Goal: Information Seeking & Learning: Learn about a topic

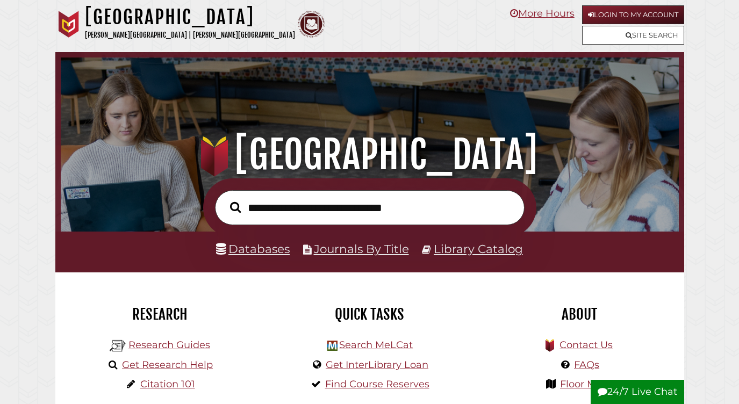
scroll to position [204, 613]
type input "**********"
click at [235, 206] on button "Search" at bounding box center [235, 207] width 21 height 17
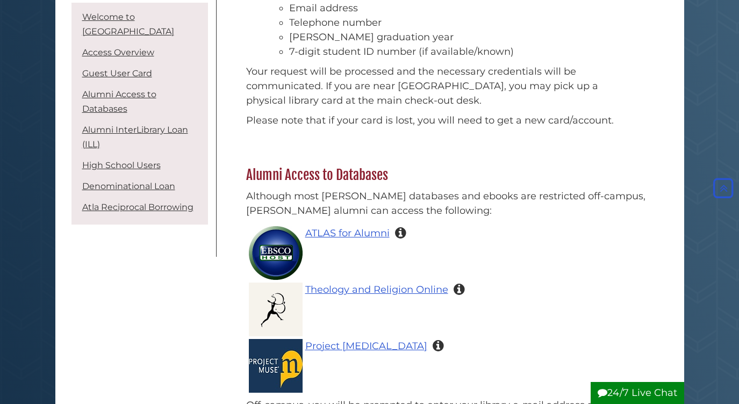
scroll to position [808, 0]
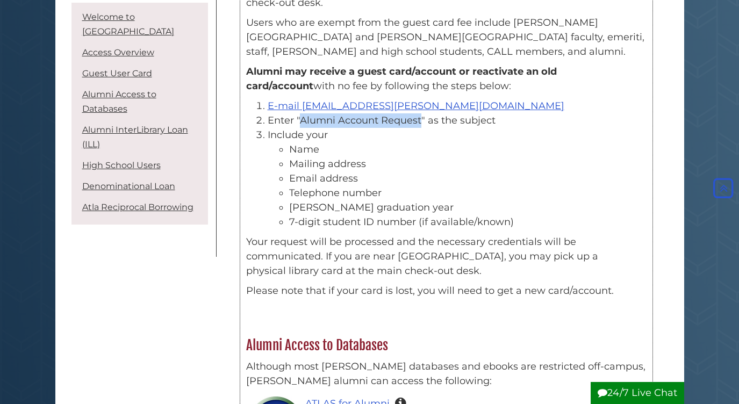
drag, startPoint x: 300, startPoint y: 104, endPoint x: 420, endPoint y: 106, distance: 119.3
click at [420, 113] on li "Enter "Alumni Account Request" as the subject" at bounding box center [457, 120] width 379 height 15
copy li "Alumni Account Request"
click at [356, 157] on li "Mailing address" at bounding box center [467, 164] width 357 height 15
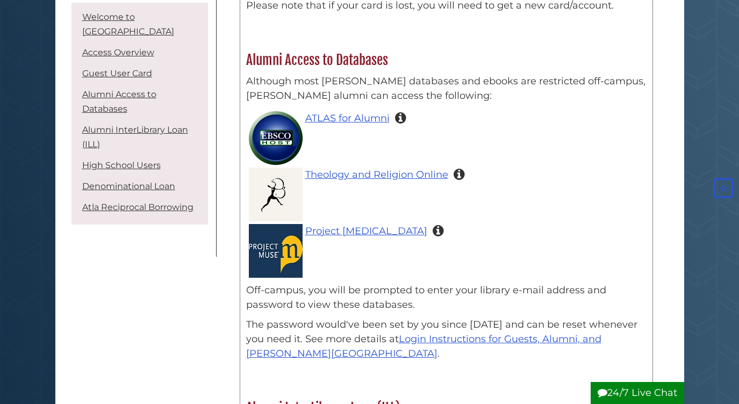
scroll to position [943, 0]
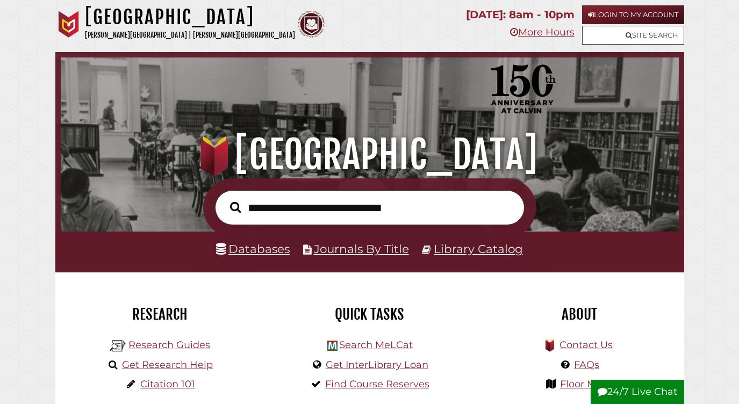
scroll to position [204, 613]
click at [649, 17] on link "Login to My Account" at bounding box center [633, 14] width 102 height 19
